Goal: Information Seeking & Learning: Learn about a topic

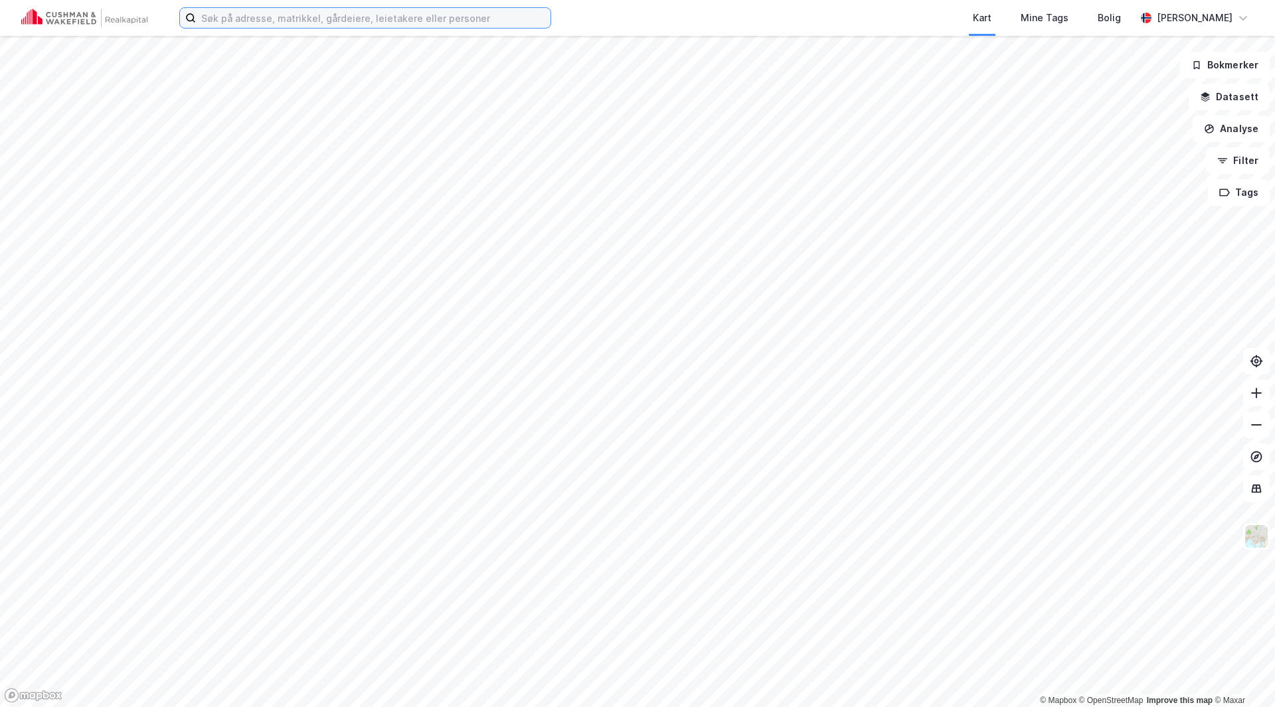
click at [277, 19] on input at bounding box center [373, 18] width 355 height 20
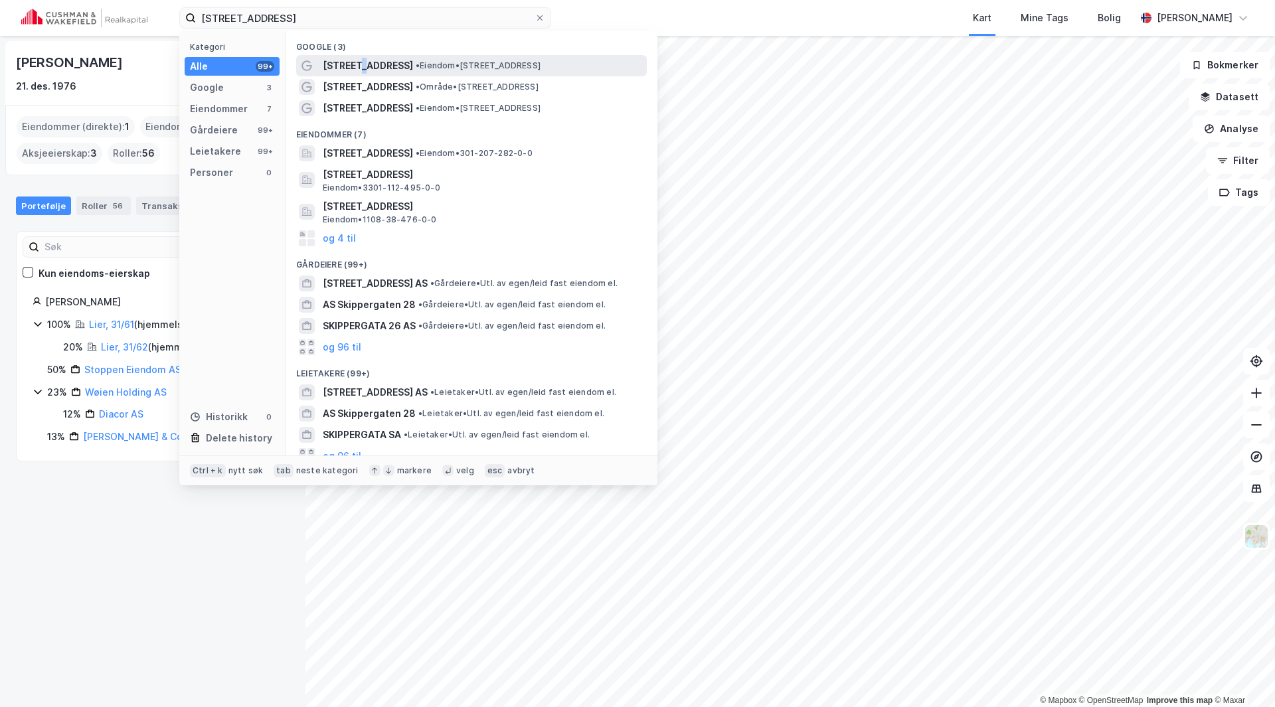
click at [360, 61] on span "[STREET_ADDRESS]" at bounding box center [368, 66] width 90 height 16
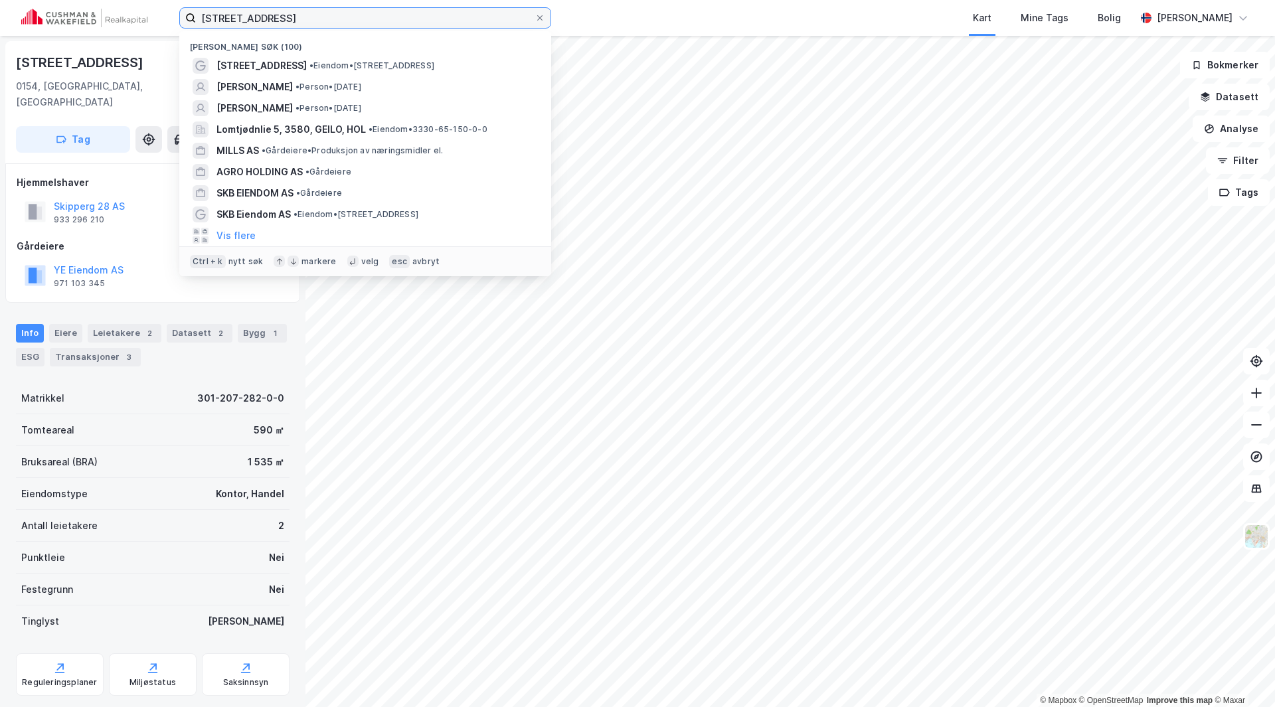
drag, startPoint x: 324, startPoint y: 26, endPoint x: 126, endPoint y: 21, distance: 198.6
click at [126, 21] on div "[STREET_ADDRESS] Nylige søk (100) [STREET_ADDRESS] • Eiendom • [STREET_ADDRESS]…" at bounding box center [637, 18] width 1275 height 36
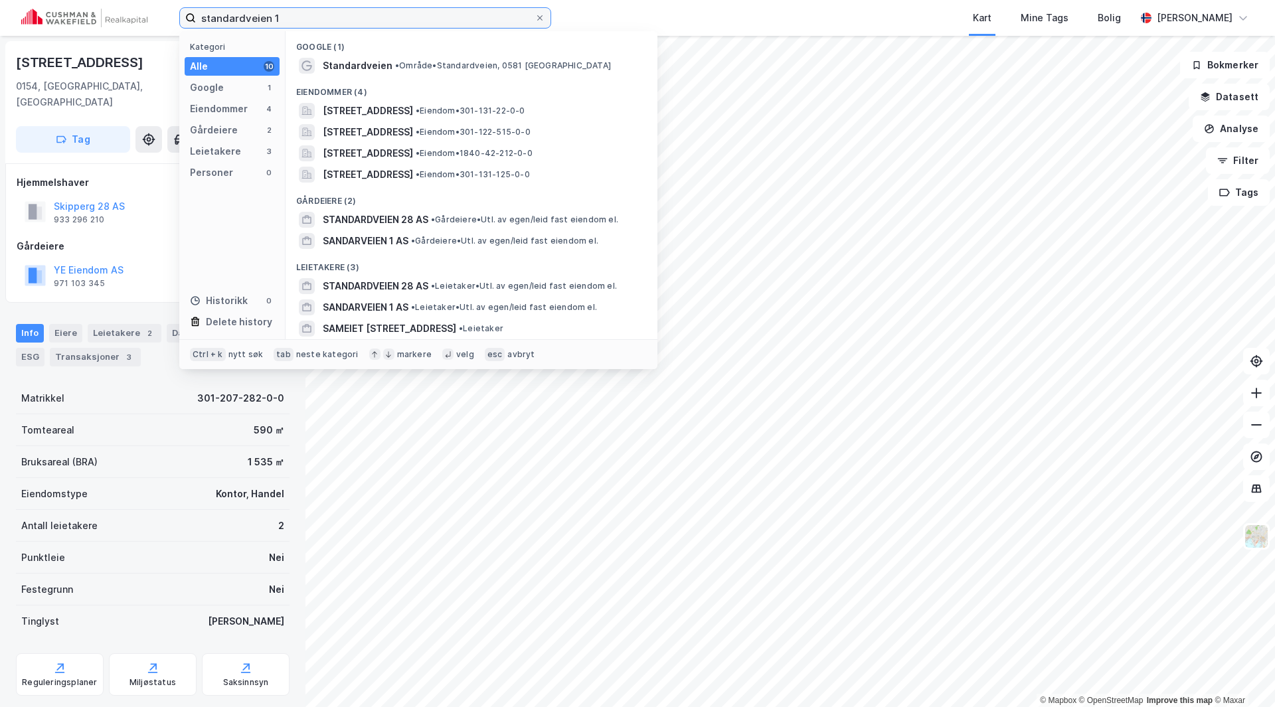
type input "standardveien 1"
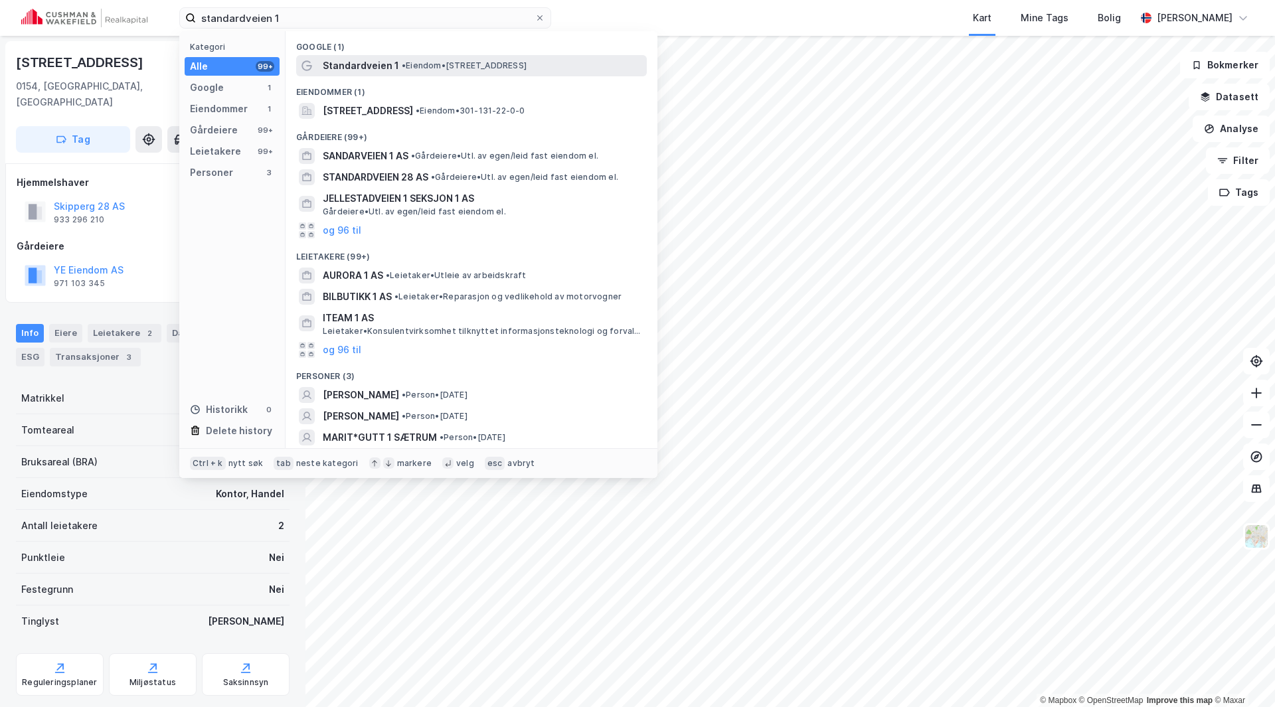
click at [376, 60] on span "Standardveien 1" at bounding box center [361, 66] width 76 height 16
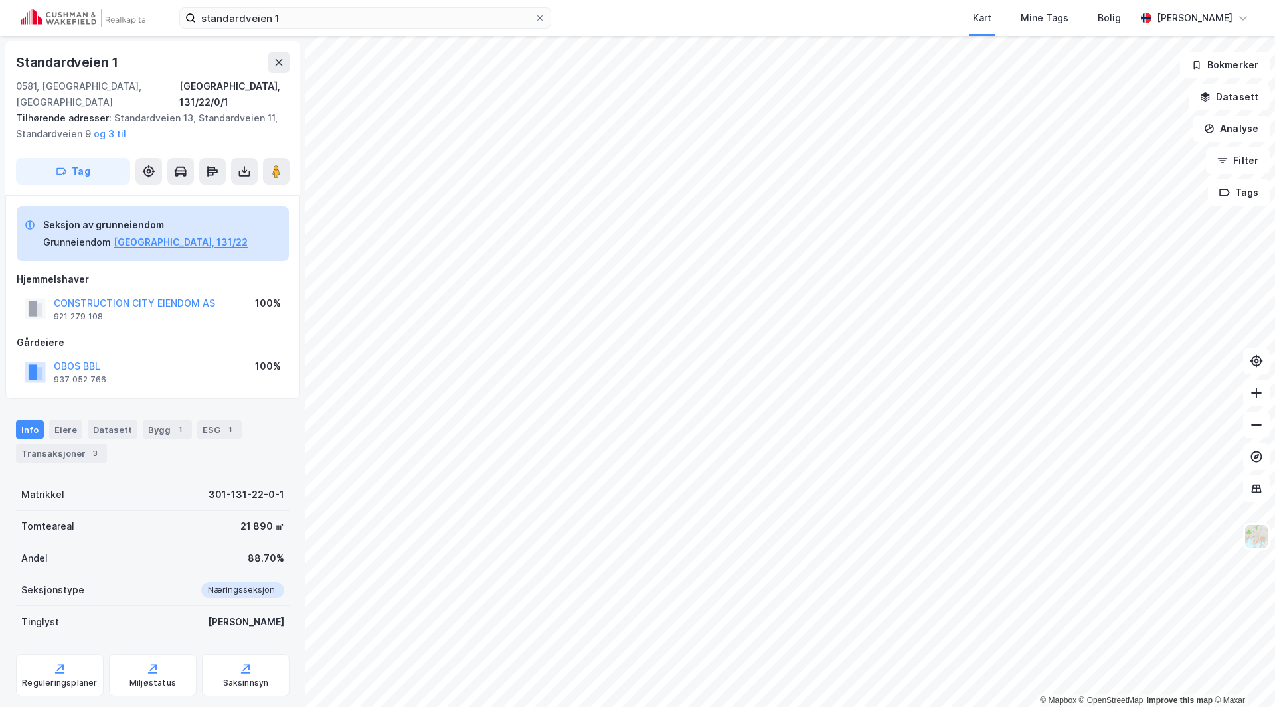
click at [0, 0] on button "og 3 til" at bounding box center [0, 0] width 0 height 0
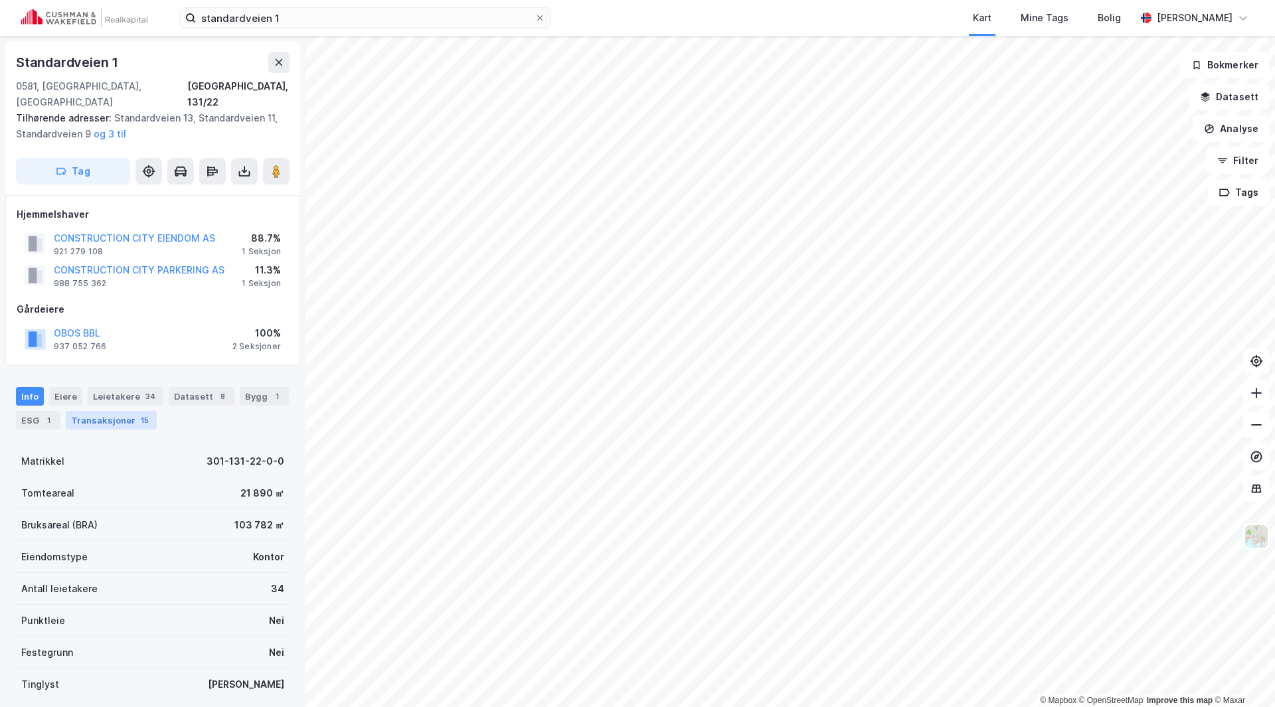
click at [120, 411] on div "Transaksjoner 15" at bounding box center [111, 420] width 91 height 19
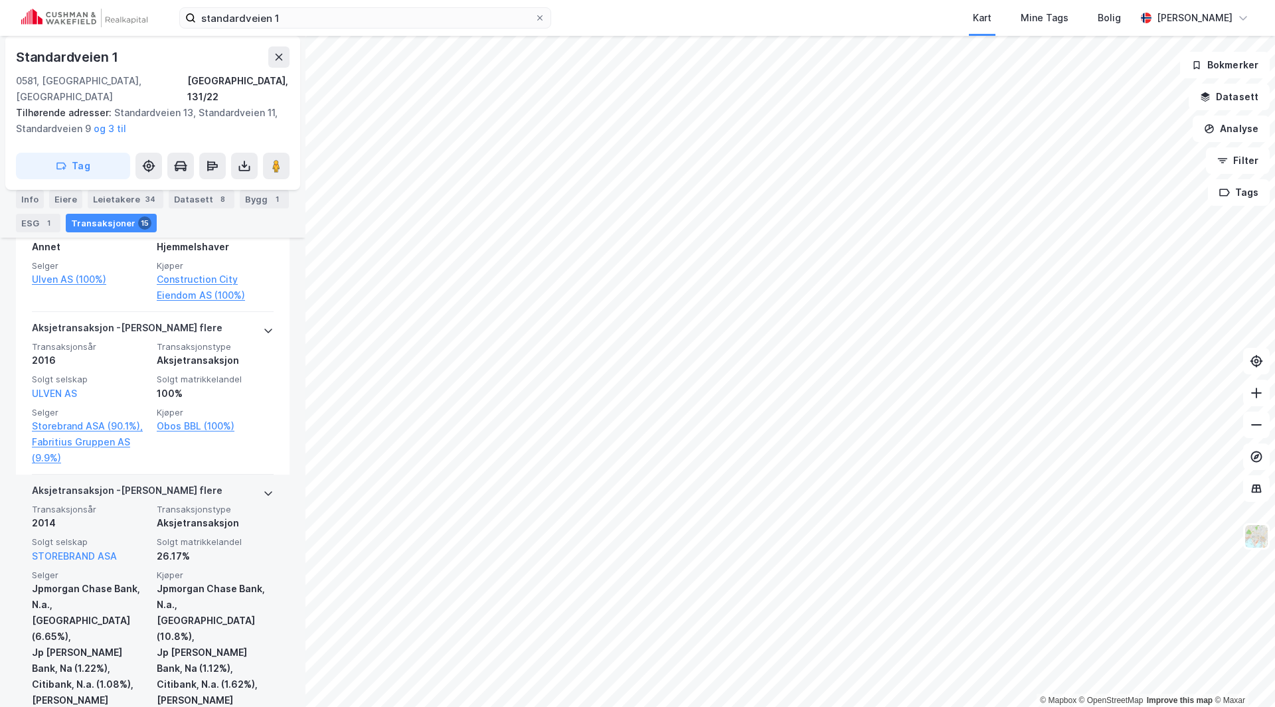
scroll to position [930, 0]
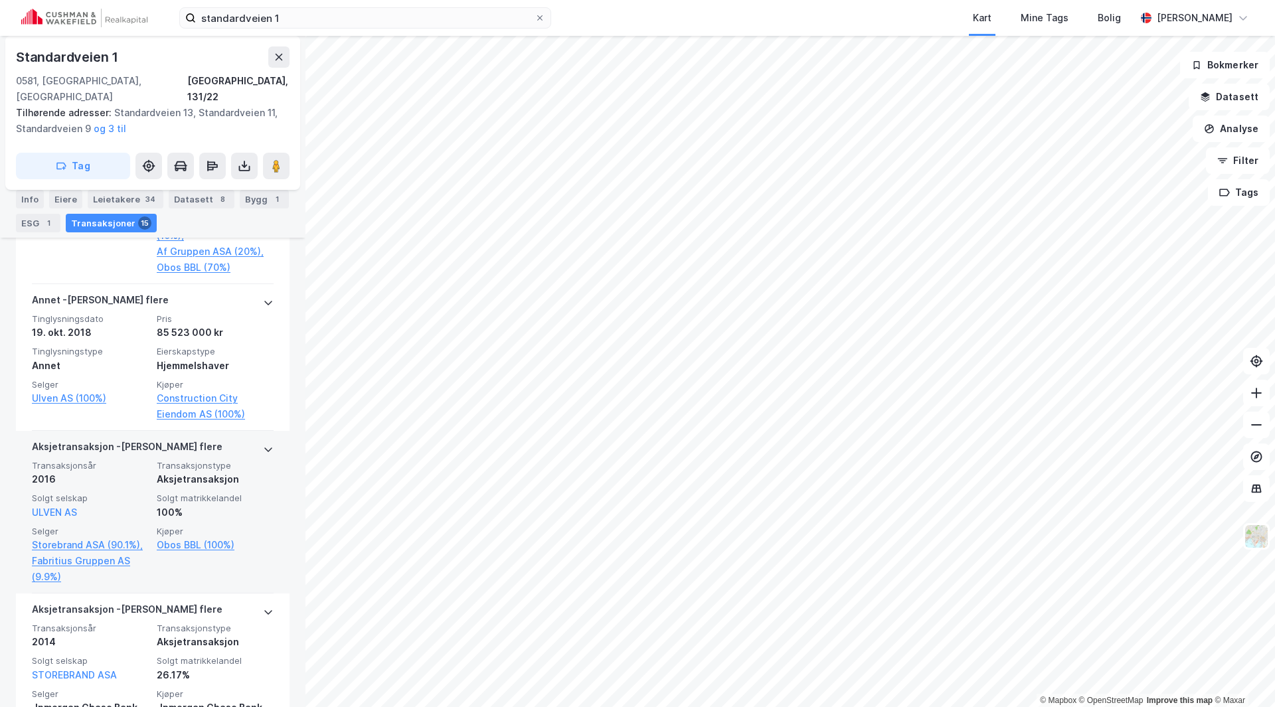
click at [263, 444] on icon at bounding box center [268, 449] width 11 height 11
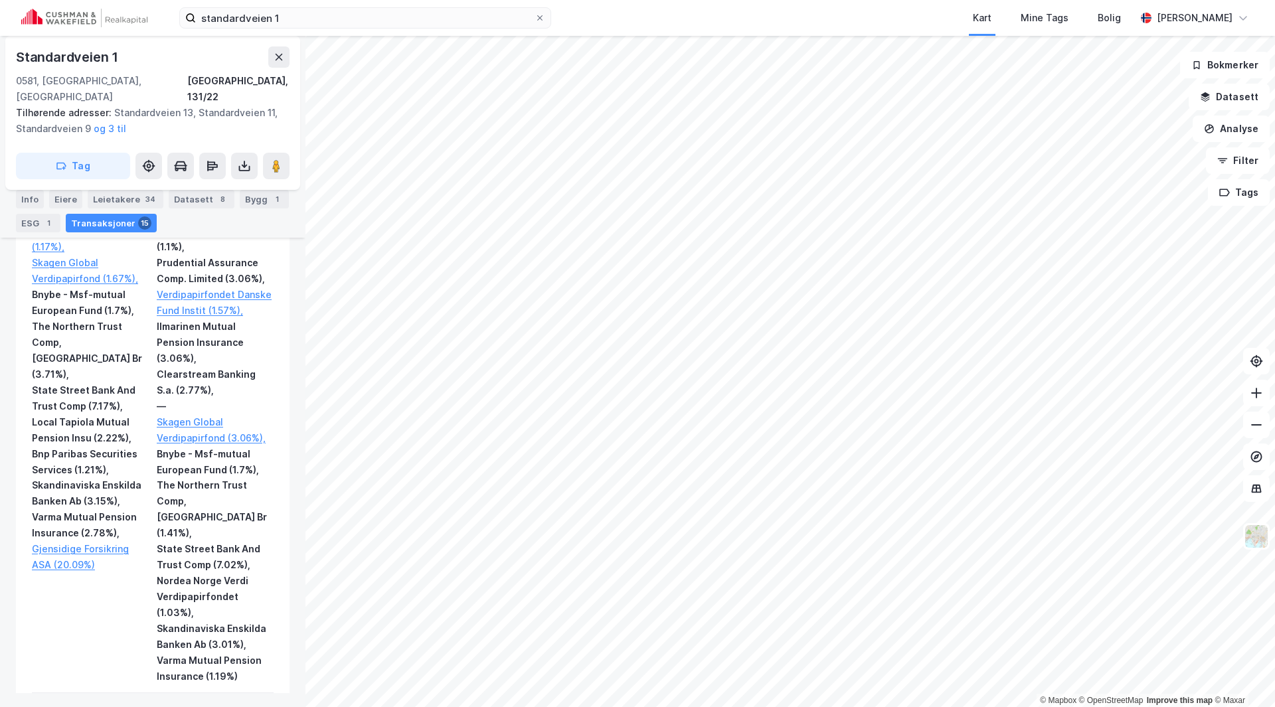
scroll to position [1328, 0]
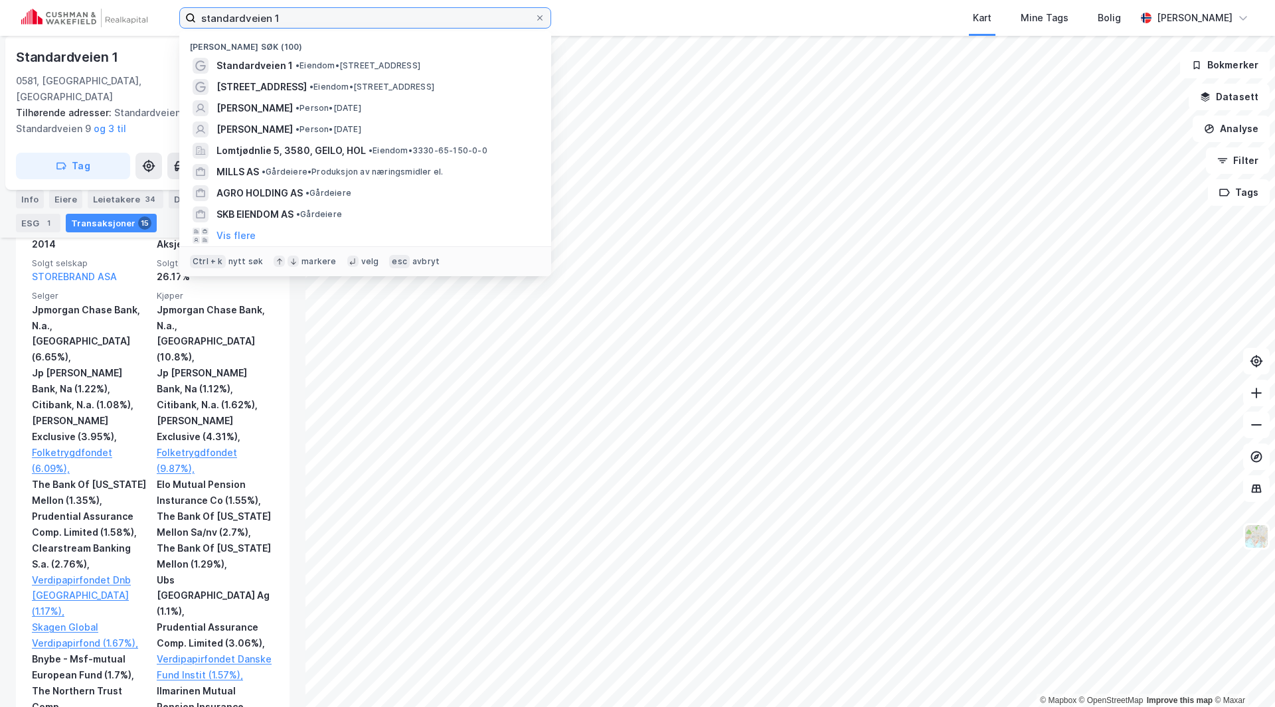
drag, startPoint x: 296, startPoint y: 15, endPoint x: 151, endPoint y: 18, distance: 144.8
click at [152, 18] on div "standardveien 1 Nylige søk (100) Standardveien 1 • Eiendom • [STREET_ADDRESS] •…" at bounding box center [637, 18] width 1275 height 36
click at [312, 20] on input "standardveien 1" at bounding box center [365, 18] width 339 height 20
drag, startPoint x: 355, startPoint y: 23, endPoint x: 167, endPoint y: 37, distance: 187.8
click at [167, 37] on div "standardveien 1 Nylige søk (100) Standardveien 1 • Eiendom • [STREET_ADDRESS] •…" at bounding box center [637, 353] width 1275 height 707
